Goal: Information Seeking & Learning: Understand process/instructions

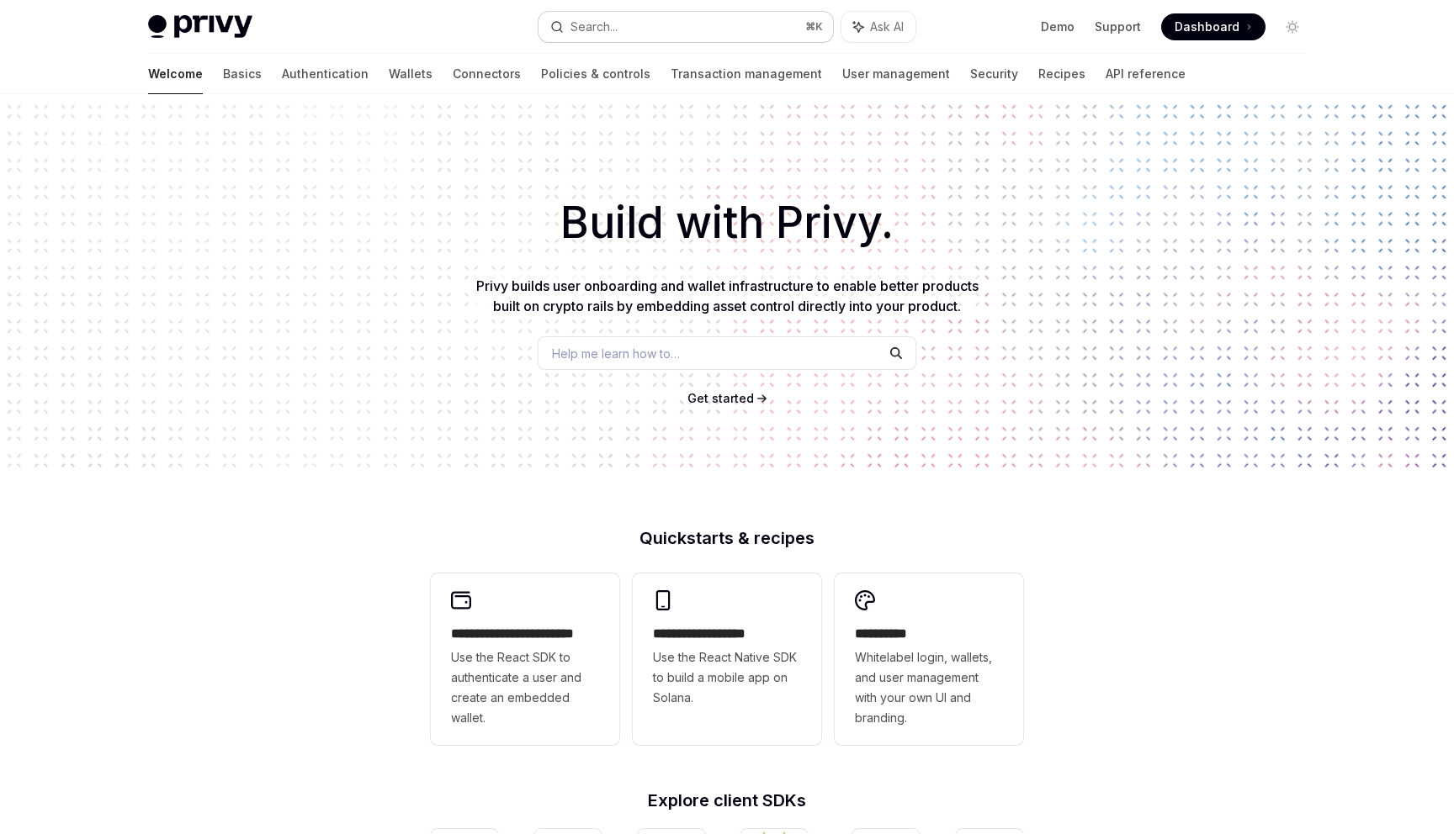
click at [629, 22] on button "Search... ⌘ K" at bounding box center [685, 27] width 294 height 30
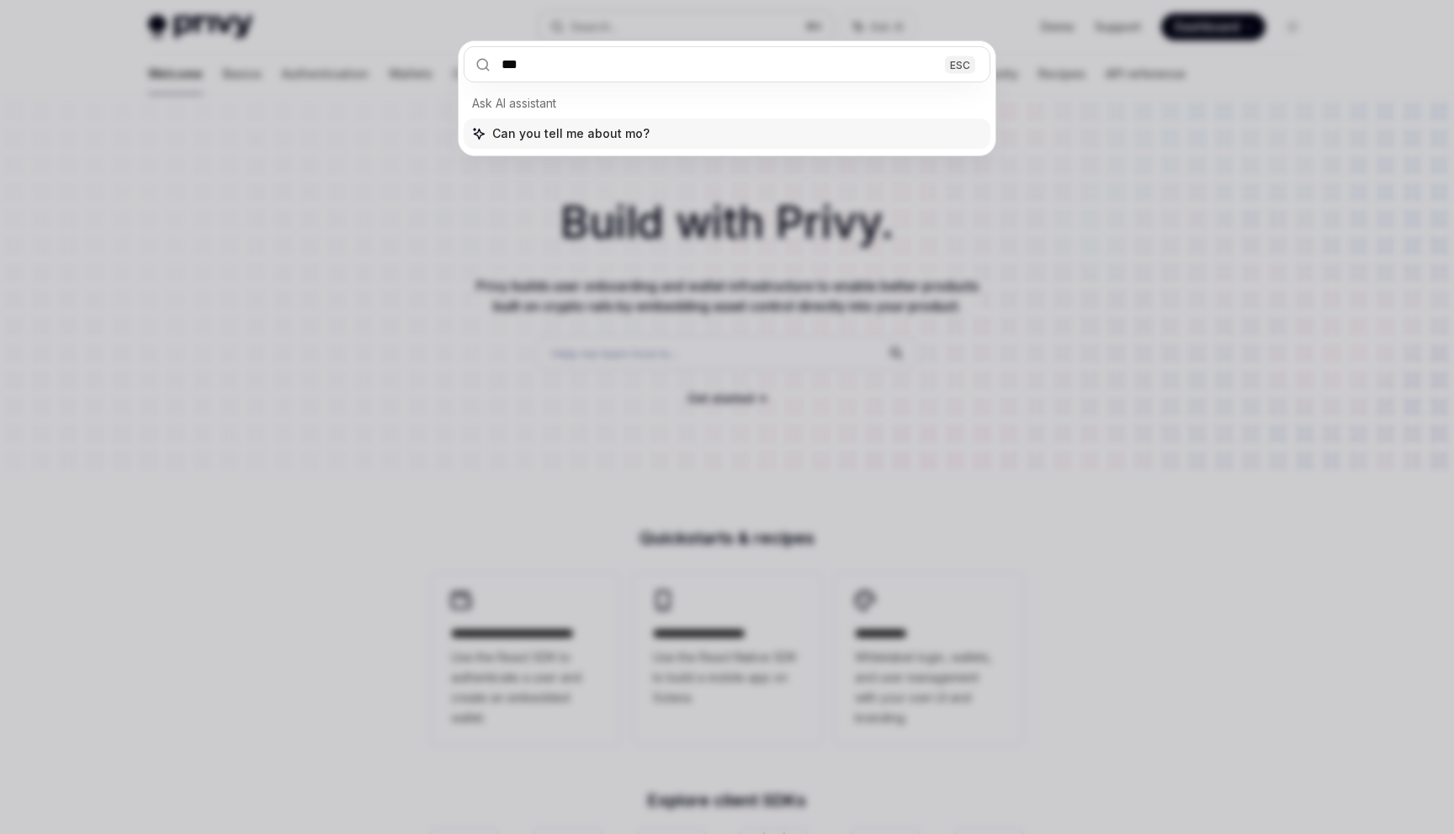
type input "****"
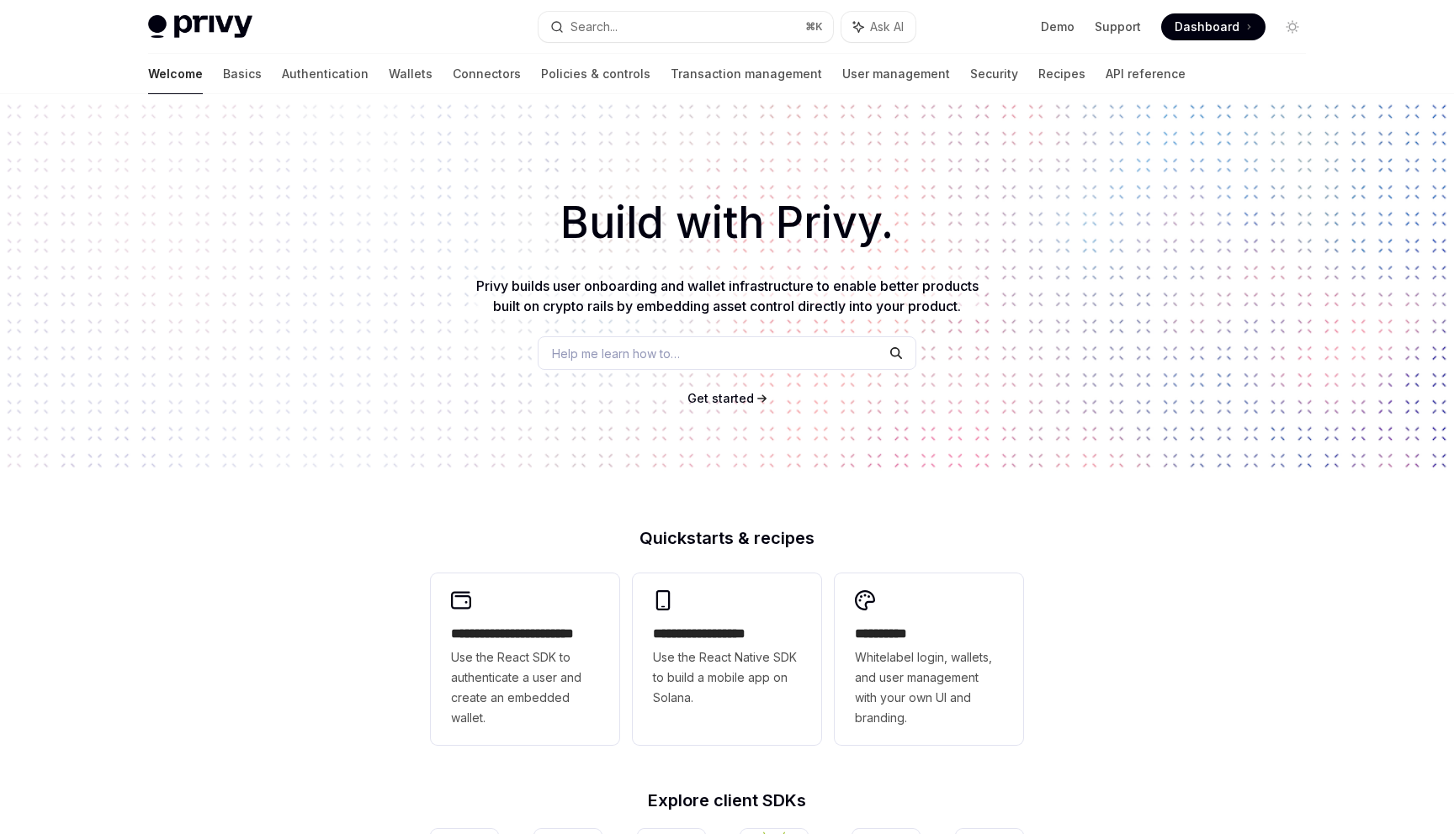
type textarea "*"
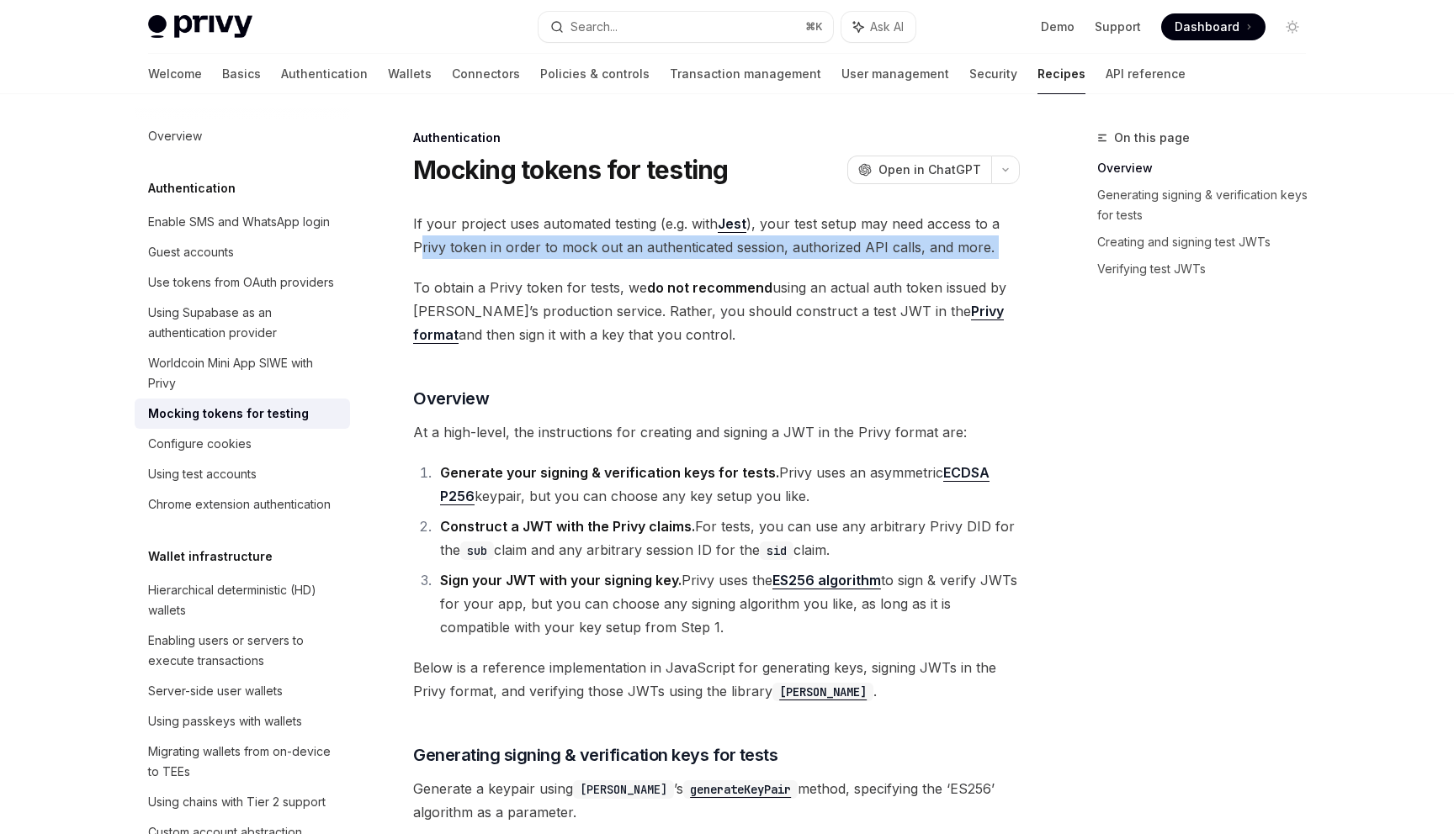
drag, startPoint x: 421, startPoint y: 256, endPoint x: 989, endPoint y: 269, distance: 567.9
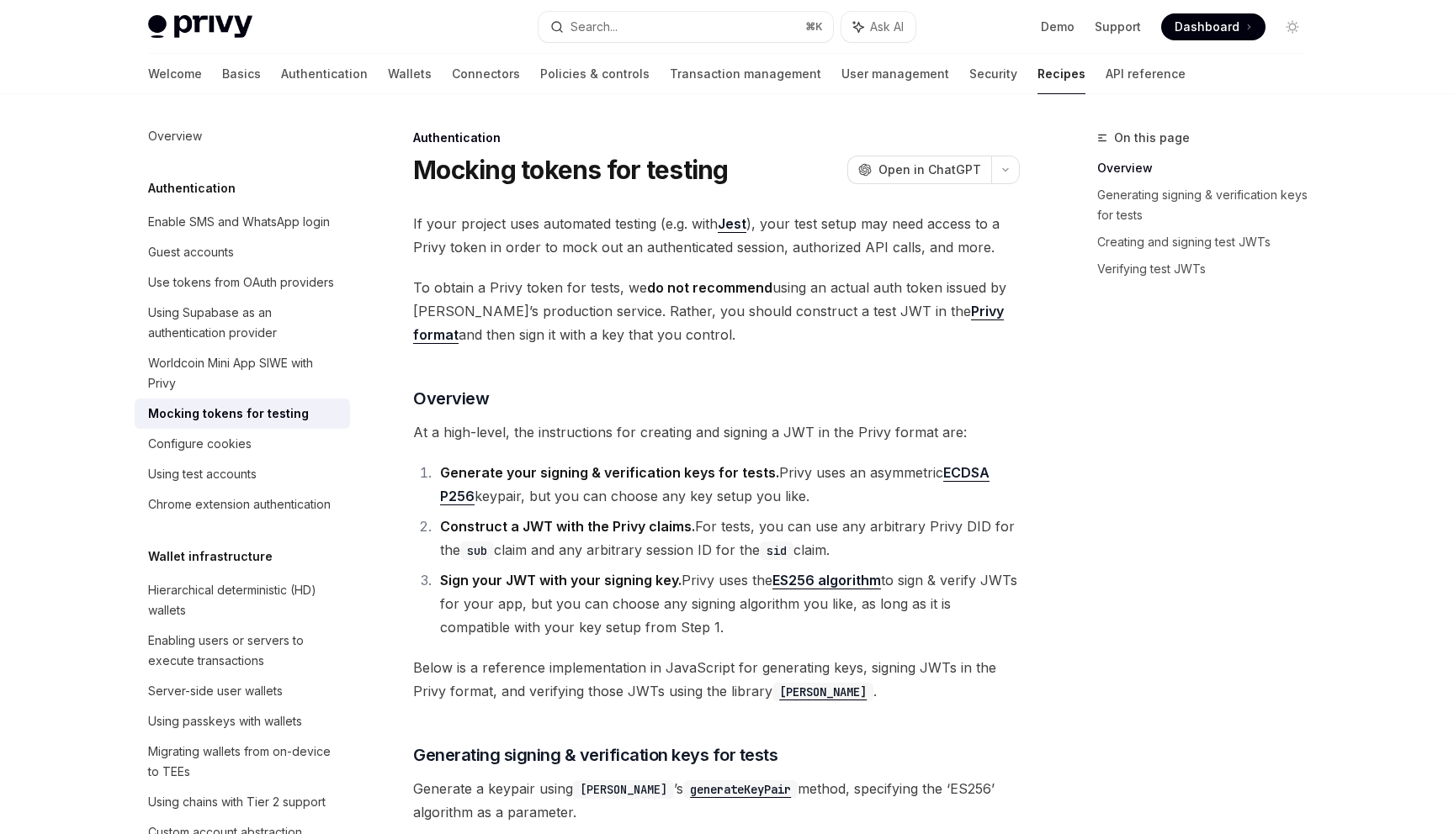
click at [1073, 408] on div "On this page Overview [PERSON_NAME] signing & verification keys for tests Creat…" at bounding box center [1191, 481] width 256 height 707
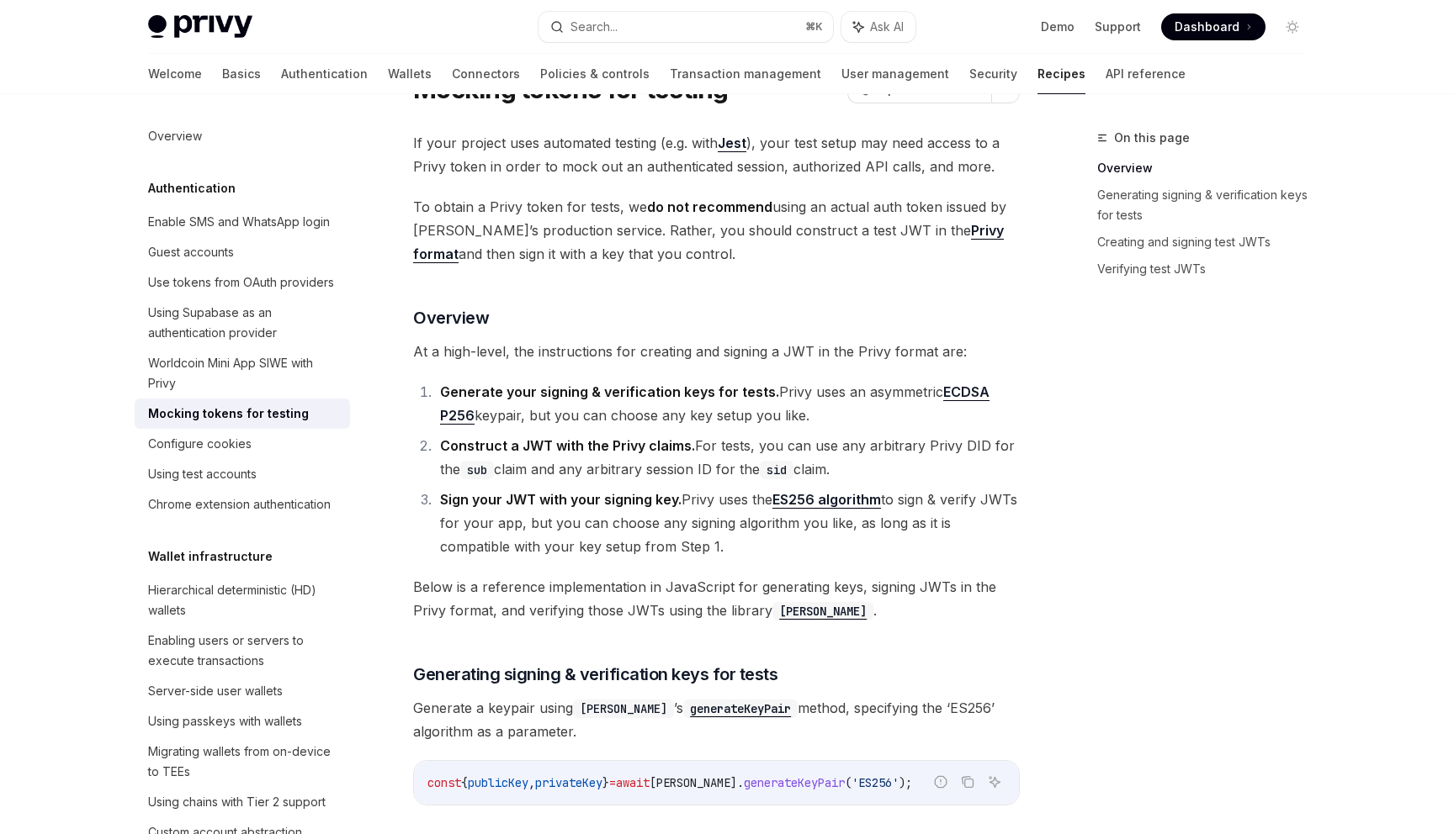
scroll to position [78, 0]
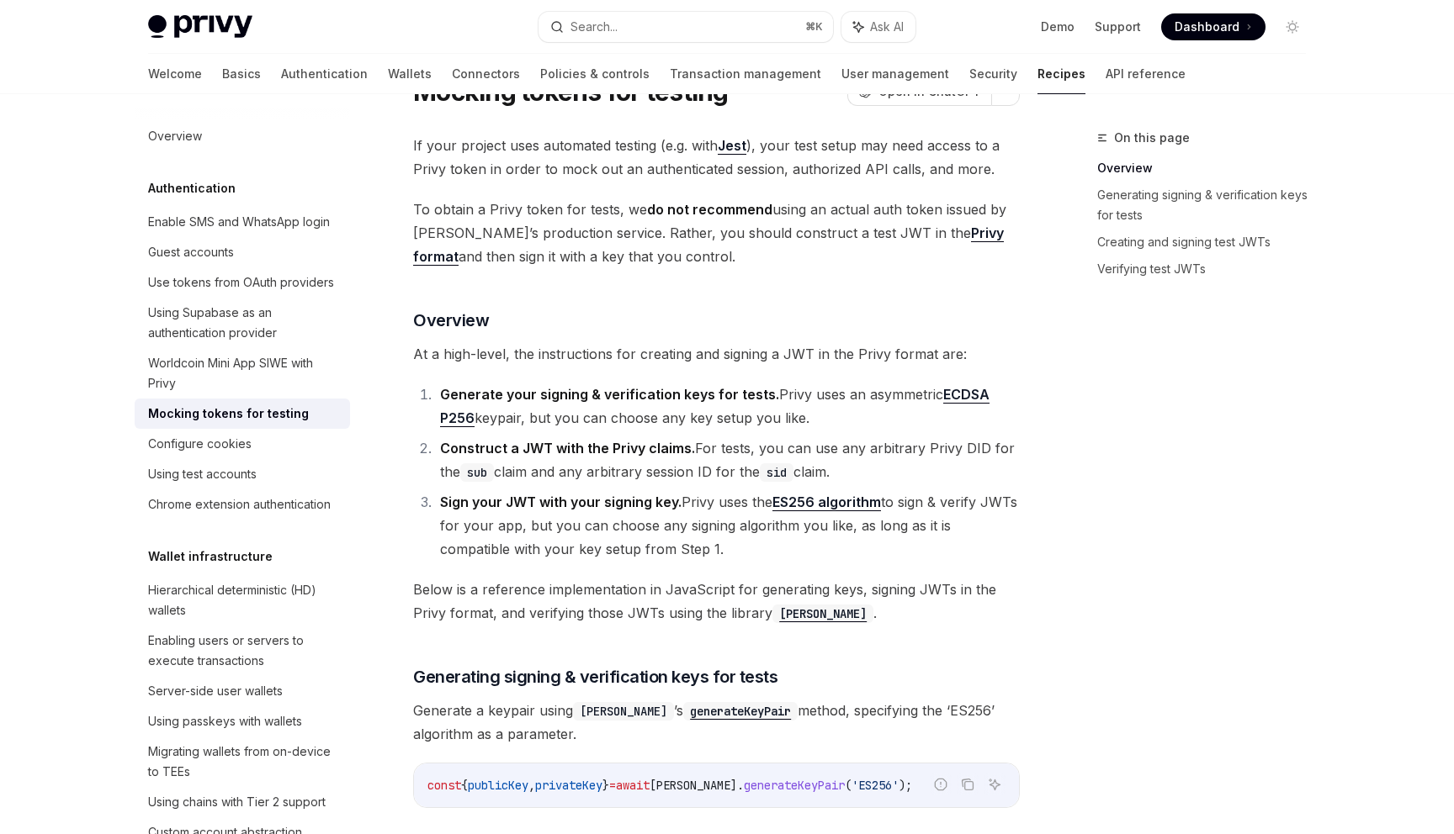
click at [558, 447] on strong "Construct a JWT with the Privy claims." at bounding box center [567, 448] width 255 height 17
click at [1180, 486] on div "On this page Overview [PERSON_NAME] signing & verification keys for tests Creat…" at bounding box center [1191, 481] width 256 height 707
